Goal: Information Seeking & Learning: Check status

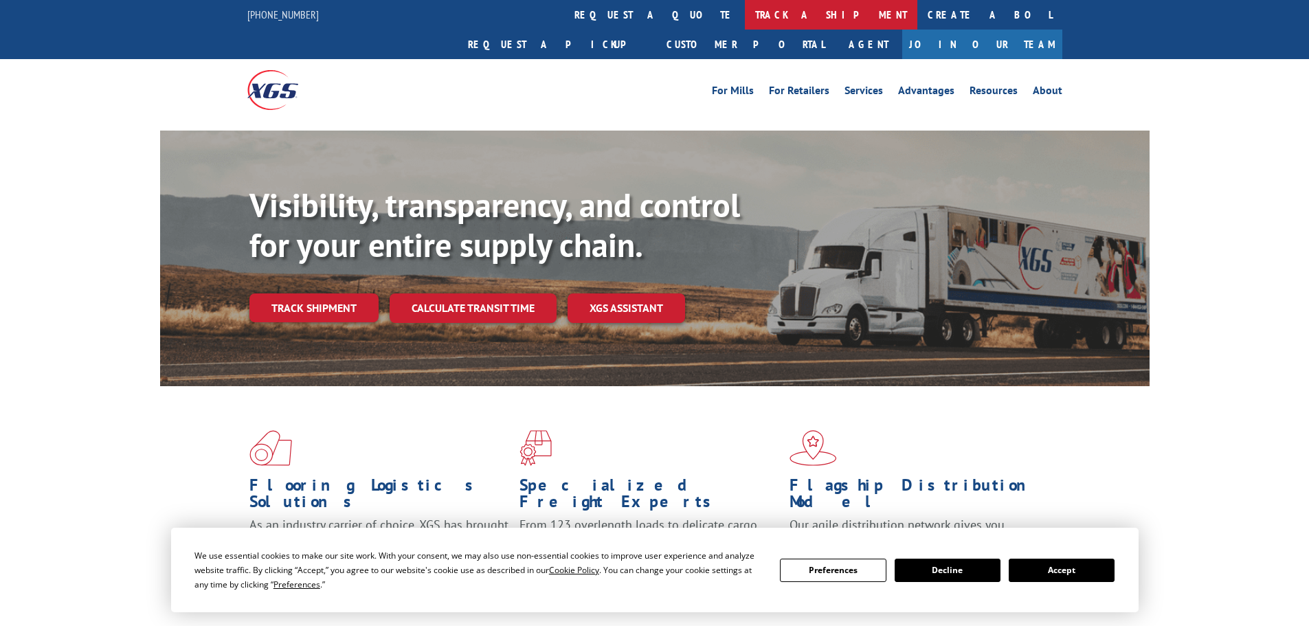
click at [745, 15] on link "track a shipment" at bounding box center [831, 15] width 172 height 30
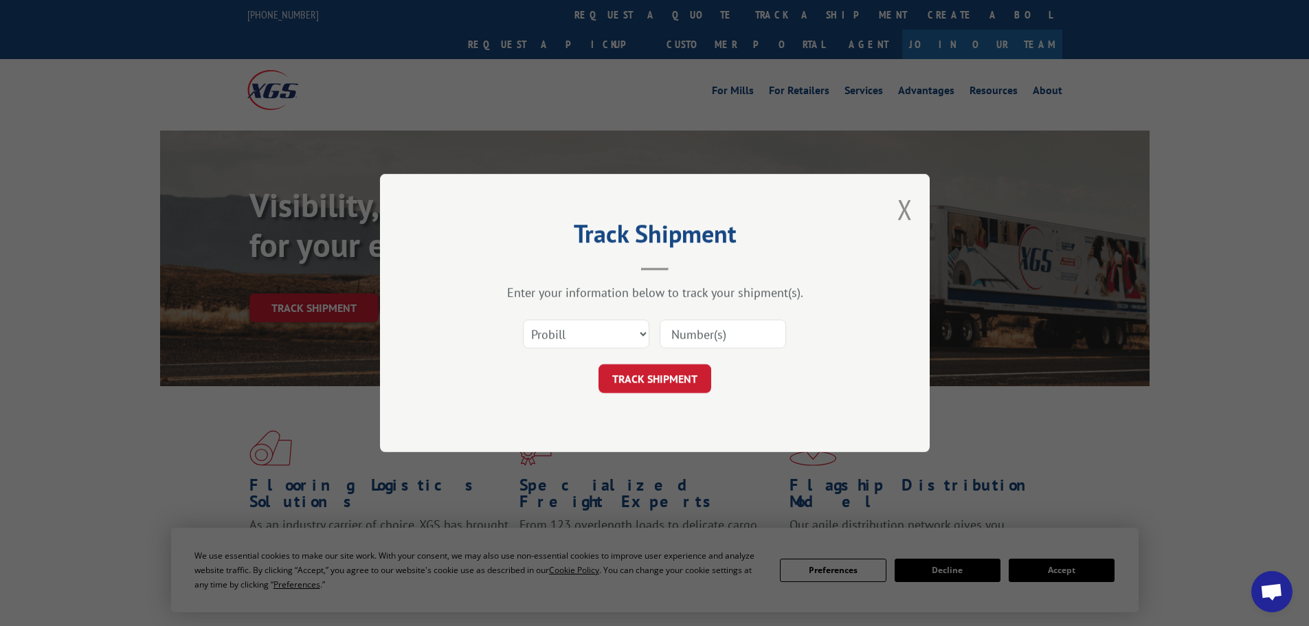
click at [683, 329] on input at bounding box center [722, 333] width 126 height 29
paste input "2552142"
type input "2552142"
click at [688, 379] on button "TRACK SHIPMENT" at bounding box center [654, 378] width 113 height 29
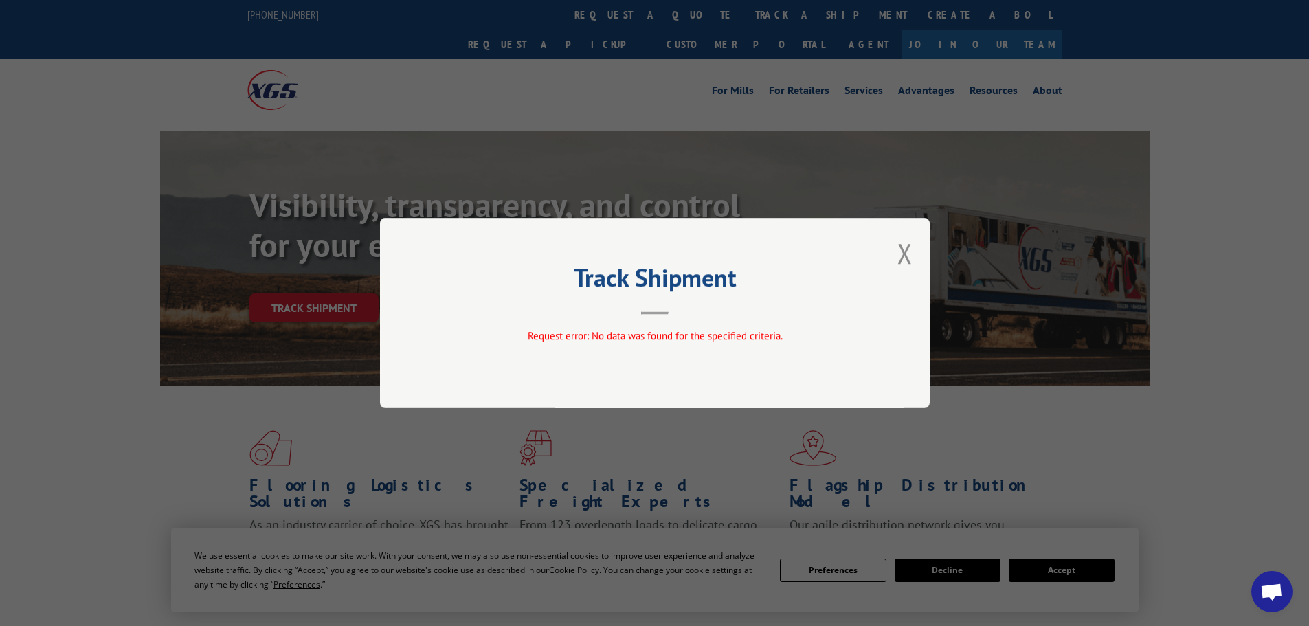
click at [628, 326] on div "Track Shipment Request error: No data was found for the specified criteria." at bounding box center [655, 313] width 550 height 190
click at [902, 258] on button "Close modal" at bounding box center [904, 253] width 15 height 36
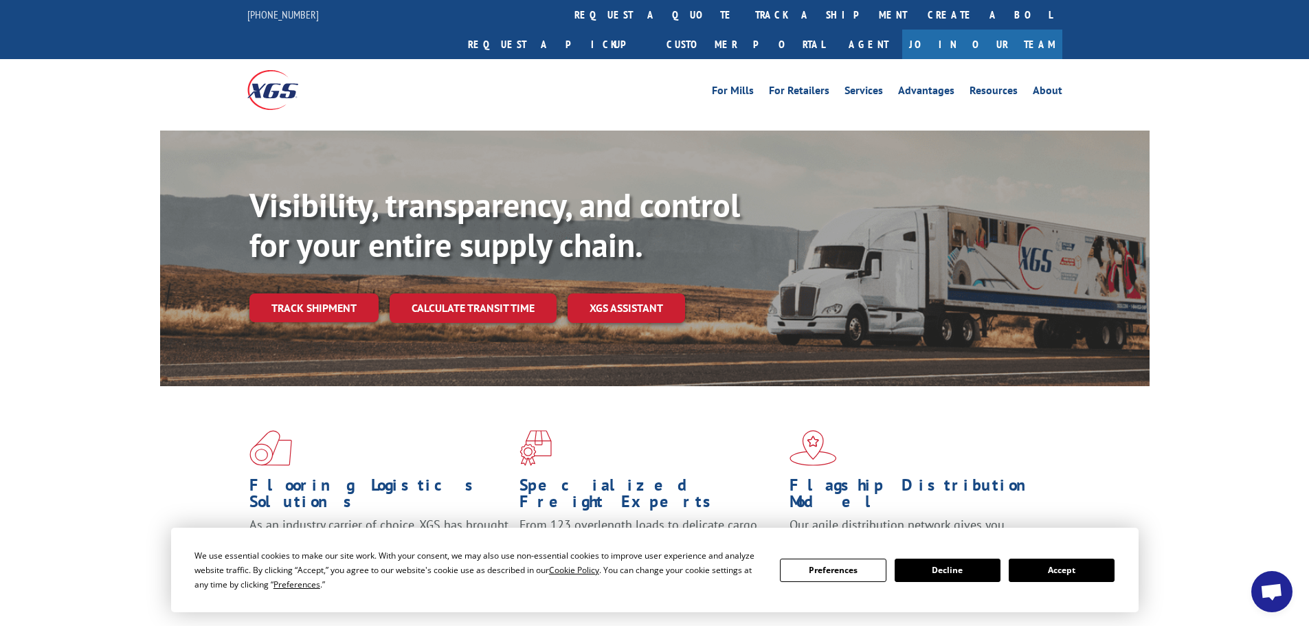
click at [1058, 564] on button "Accept" at bounding box center [1061, 569] width 106 height 23
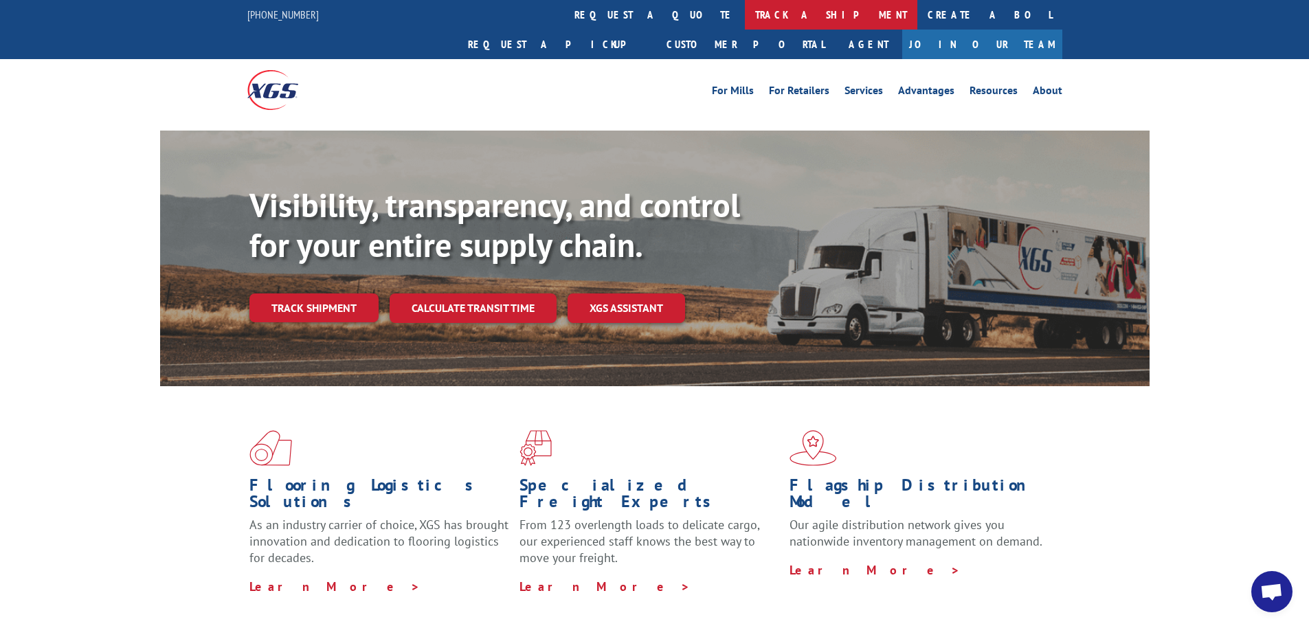
click at [745, 9] on link "track a shipment" at bounding box center [831, 15] width 172 height 30
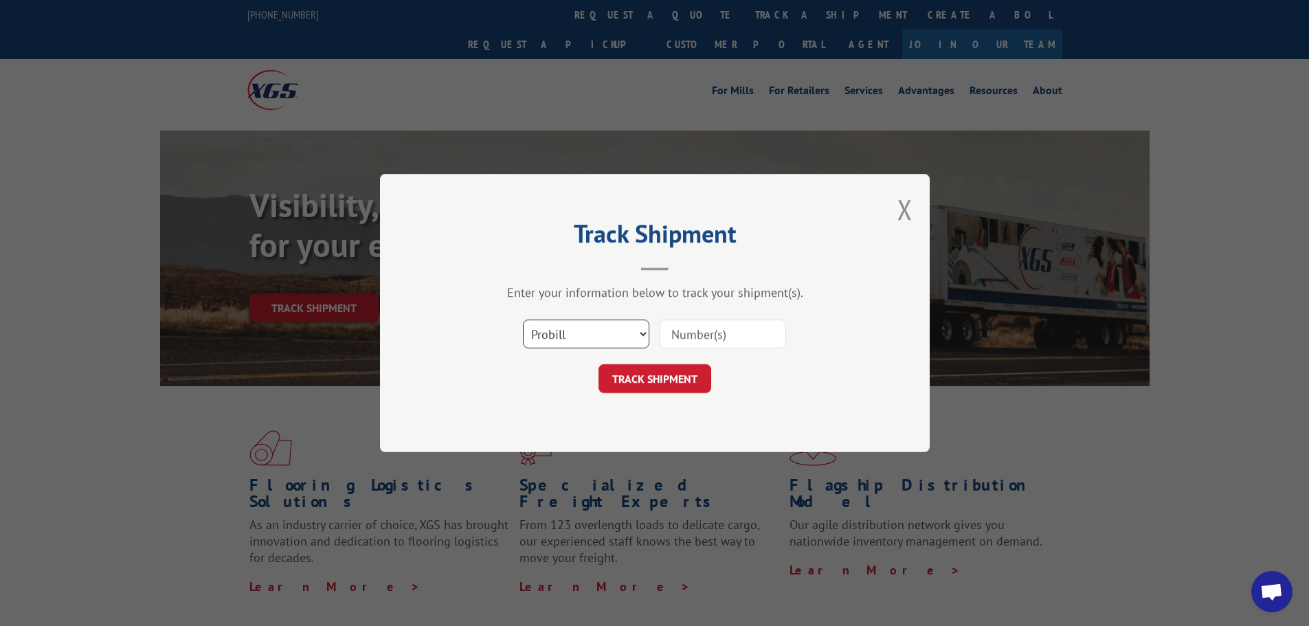
click at [604, 328] on select "Select category... Probill BOL PO" at bounding box center [586, 333] width 126 height 29
select select "bol"
click at [523, 319] on select "Select category... Probill BOL PO" at bounding box center [586, 333] width 126 height 29
click at [699, 343] on input at bounding box center [722, 333] width 126 height 29
paste input "2552142"
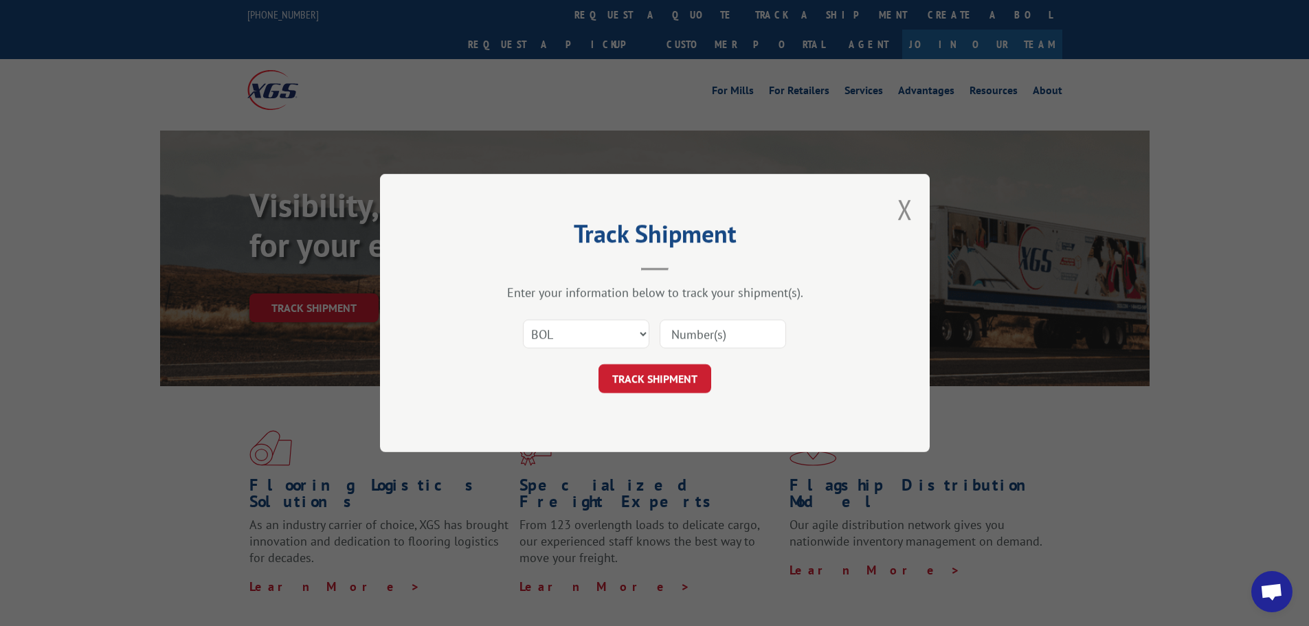
type input "2552142"
click at [677, 379] on button "TRACK SHIPMENT" at bounding box center [654, 378] width 113 height 29
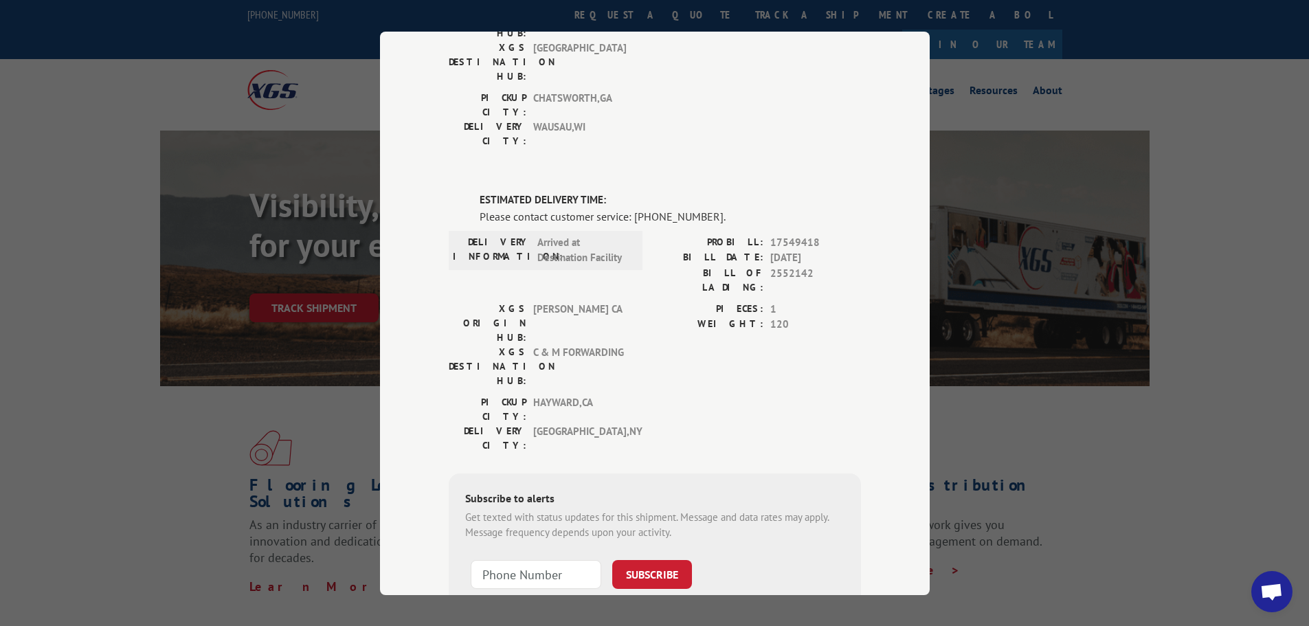
scroll to position [184, 0]
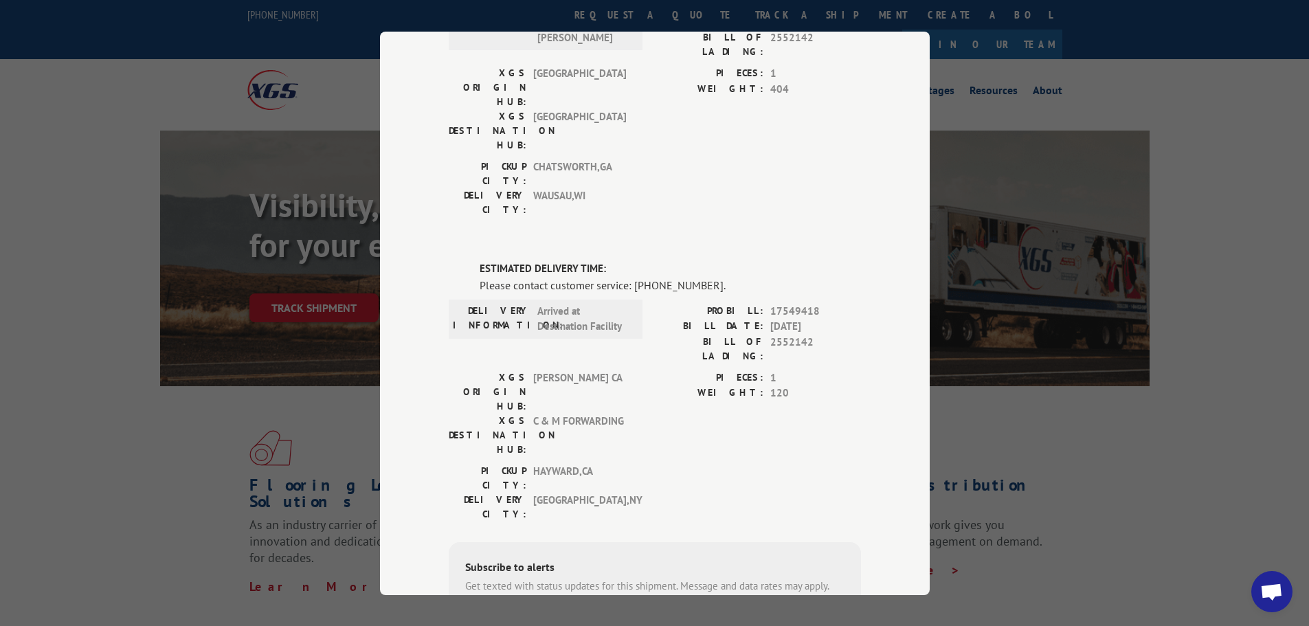
click at [877, 413] on div "Track Shipment DELIVERED DELIVERY INFORMATION: [DATE] 05:42 pm [PERSON_NAME]: 1…" at bounding box center [655, 313] width 550 height 563
